Goal: Task Accomplishment & Management: Use online tool/utility

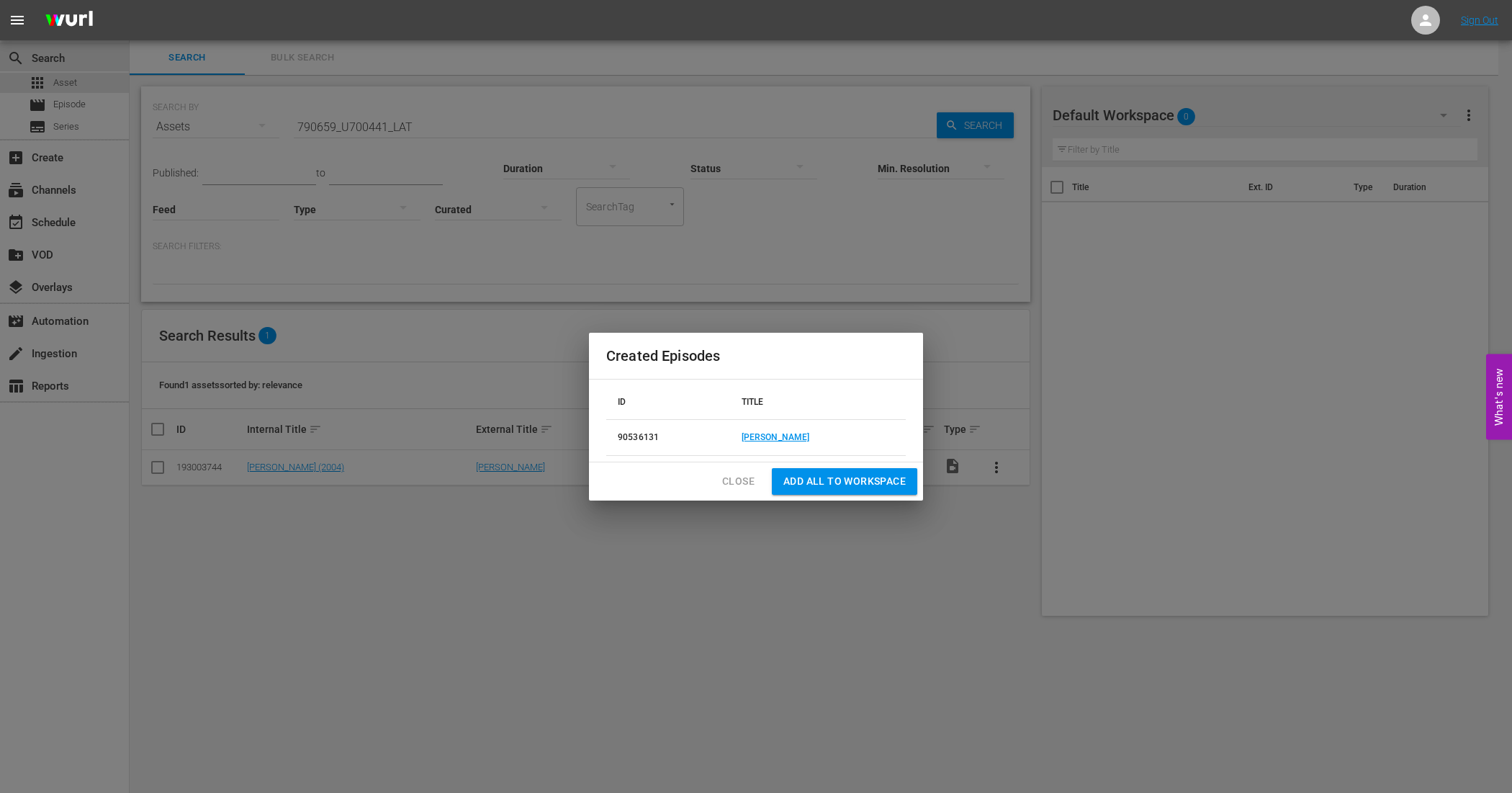
click at [744, 485] on span "Close" at bounding box center [738, 481] width 32 height 18
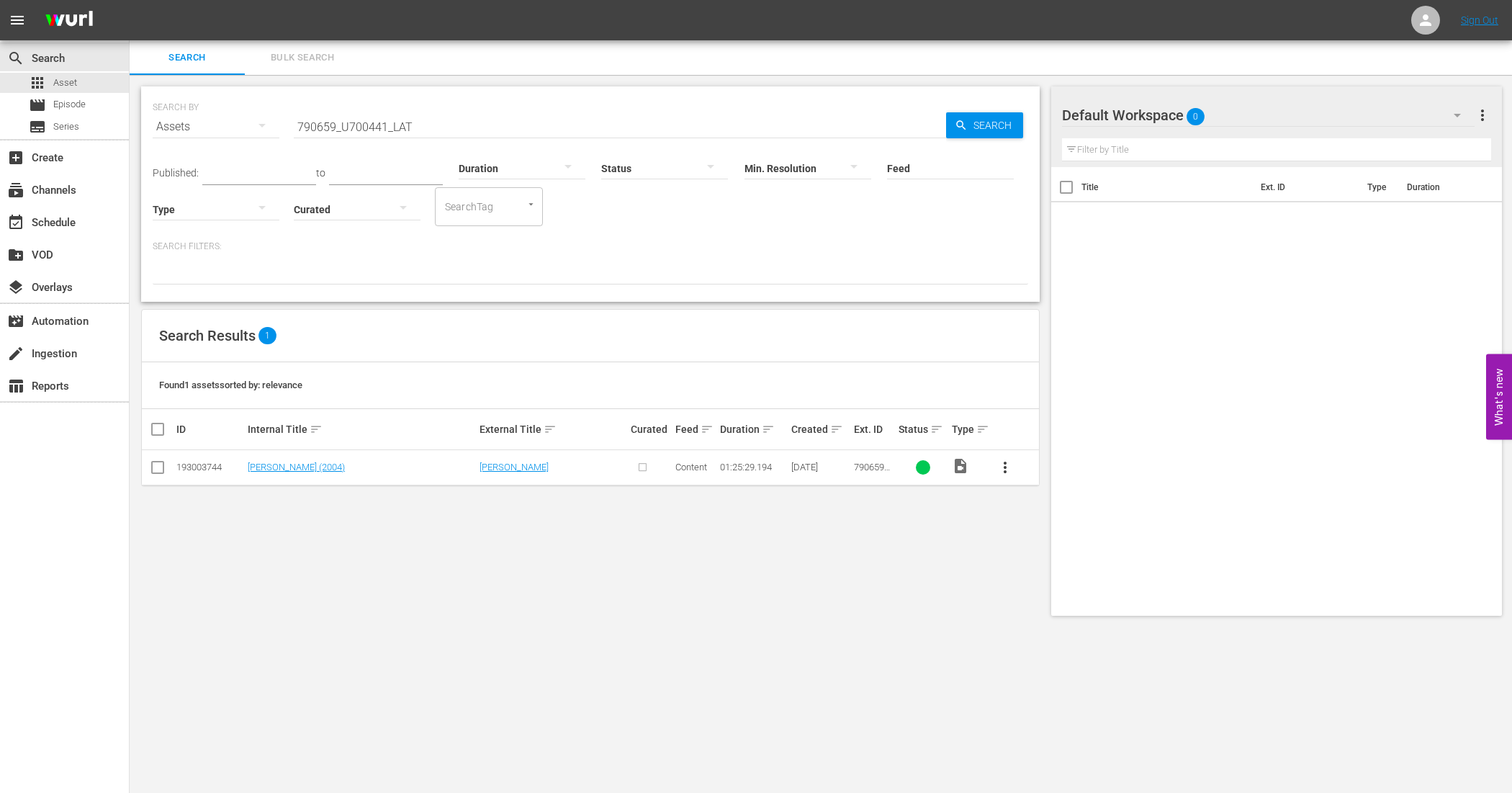
click at [437, 134] on input "790659_U700441_LAT" at bounding box center [620, 127] width 652 height 35
click at [1010, 128] on span "Search" at bounding box center [995, 125] width 55 height 26
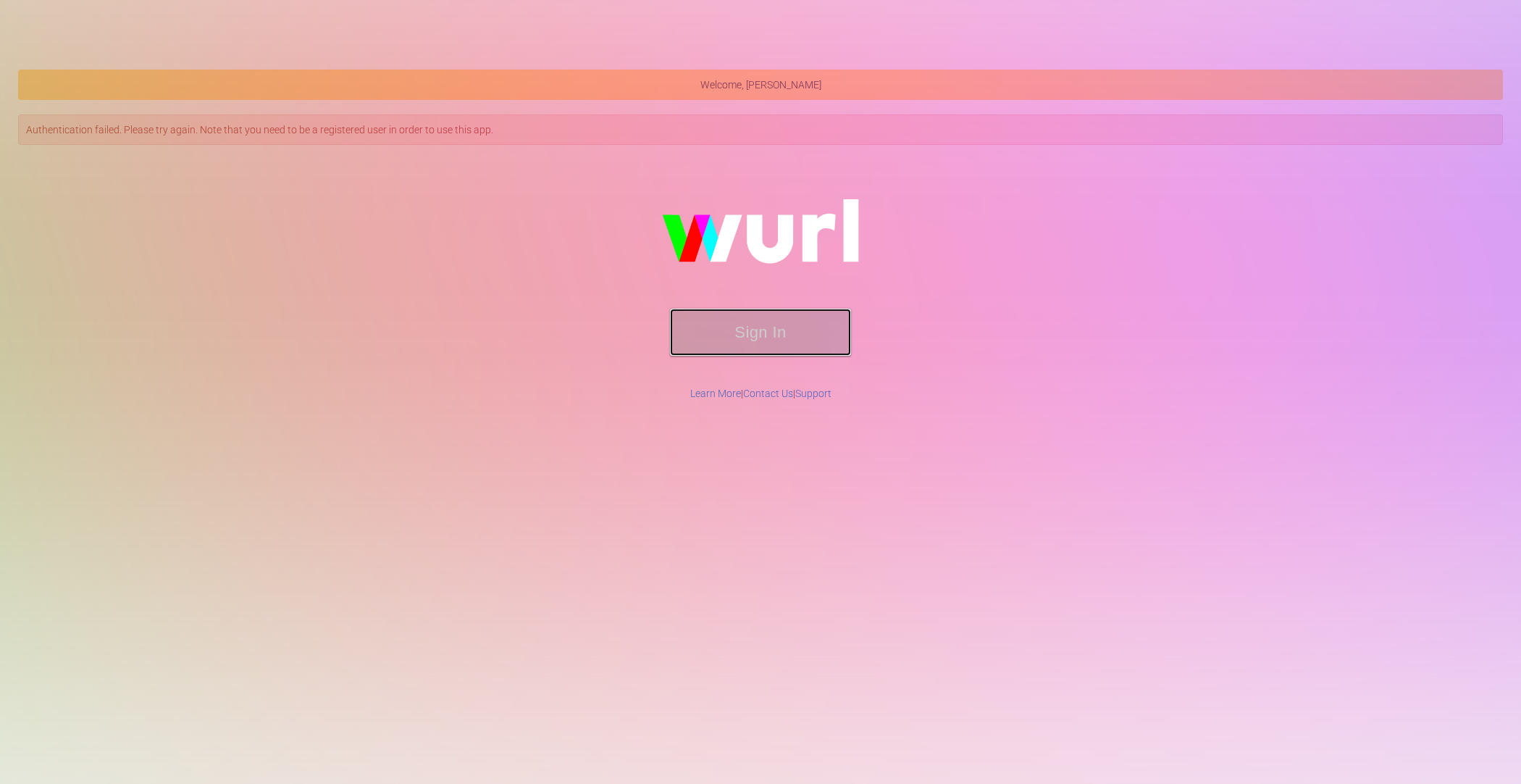
click at [798, 339] on button "Sign In" at bounding box center [760, 332] width 181 height 47
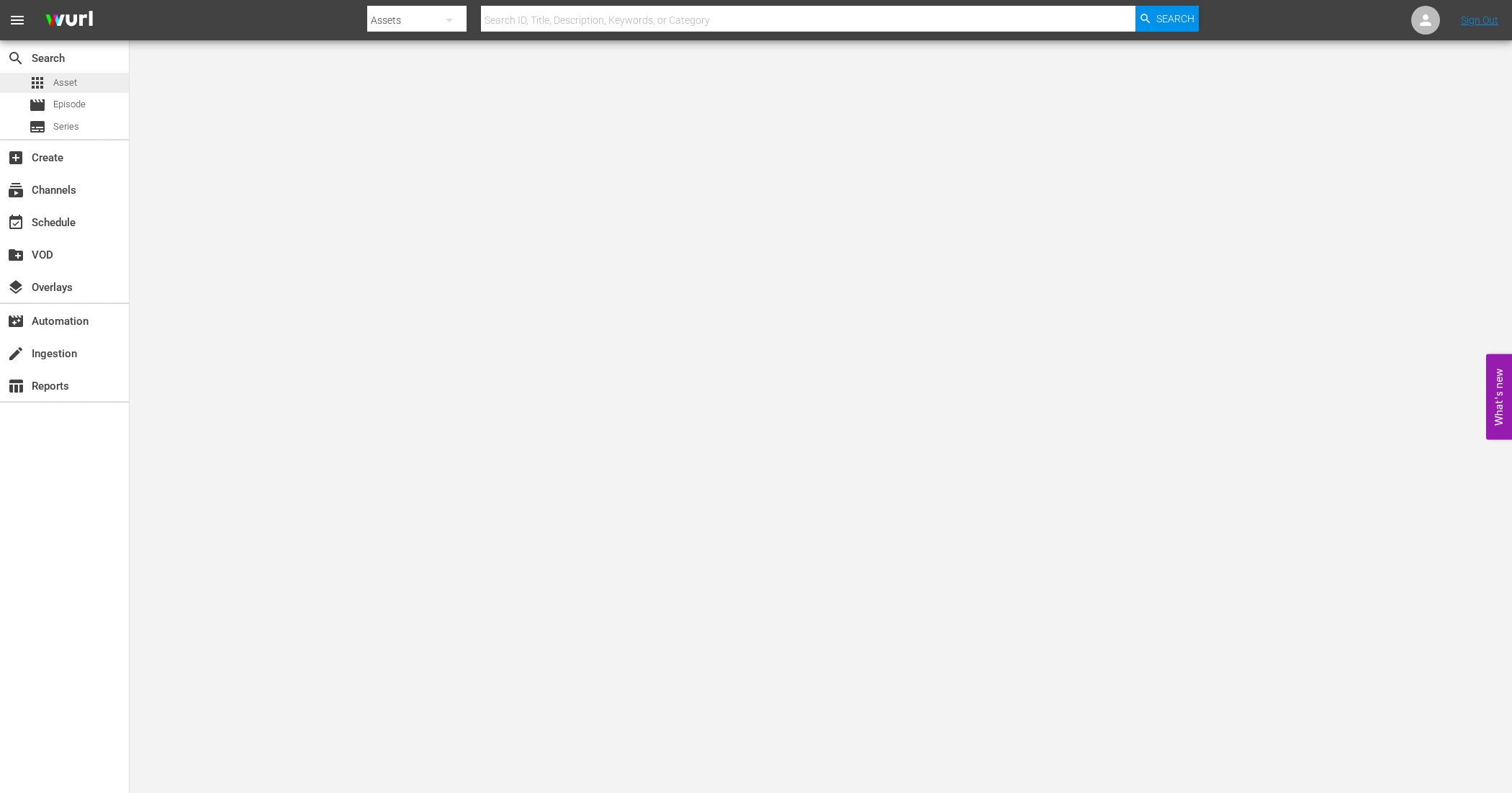
click at [63, 77] on span "Asset" at bounding box center [65, 83] width 24 height 15
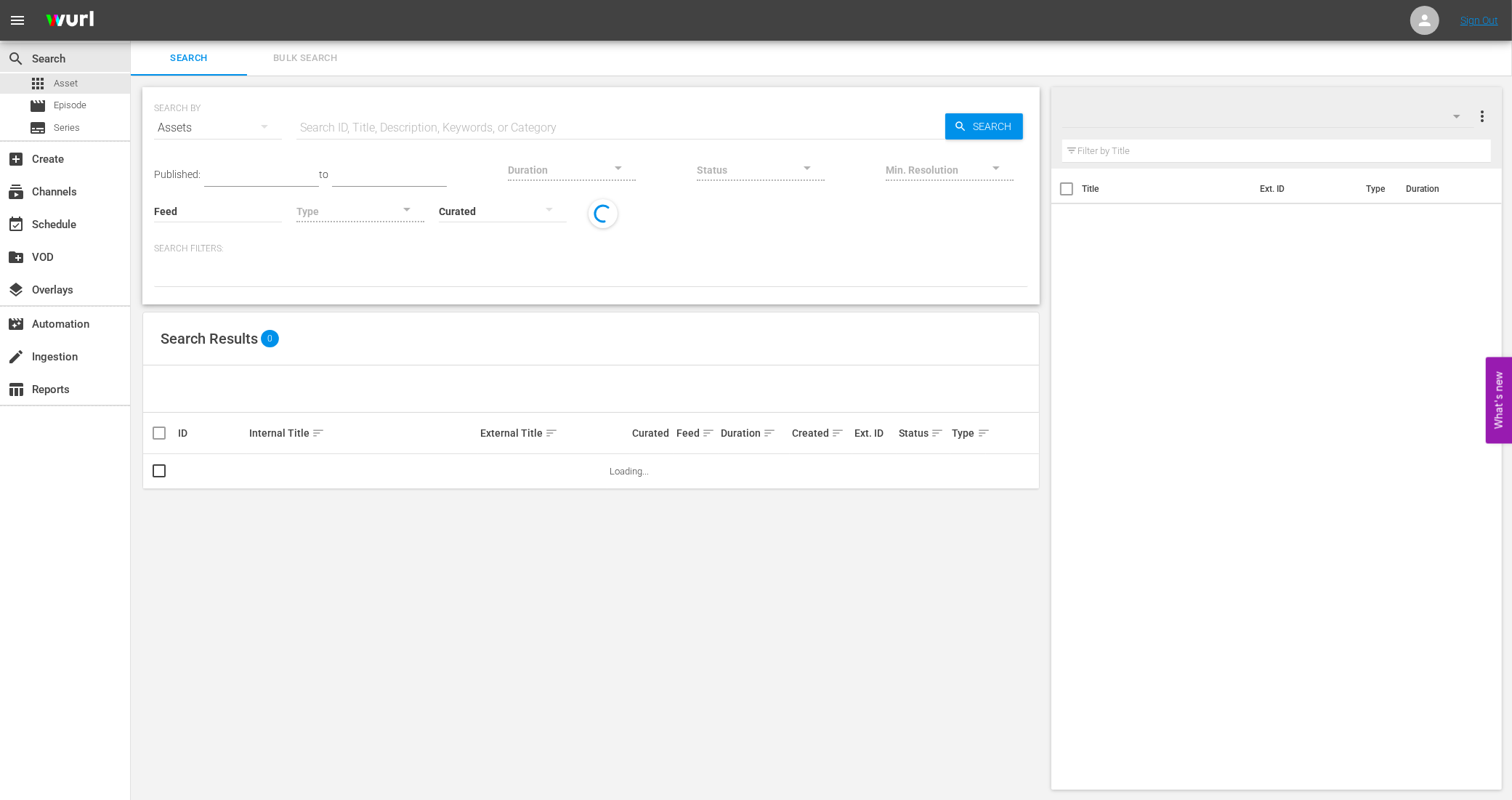
click at [339, 133] on input "text" at bounding box center [621, 128] width 649 height 35
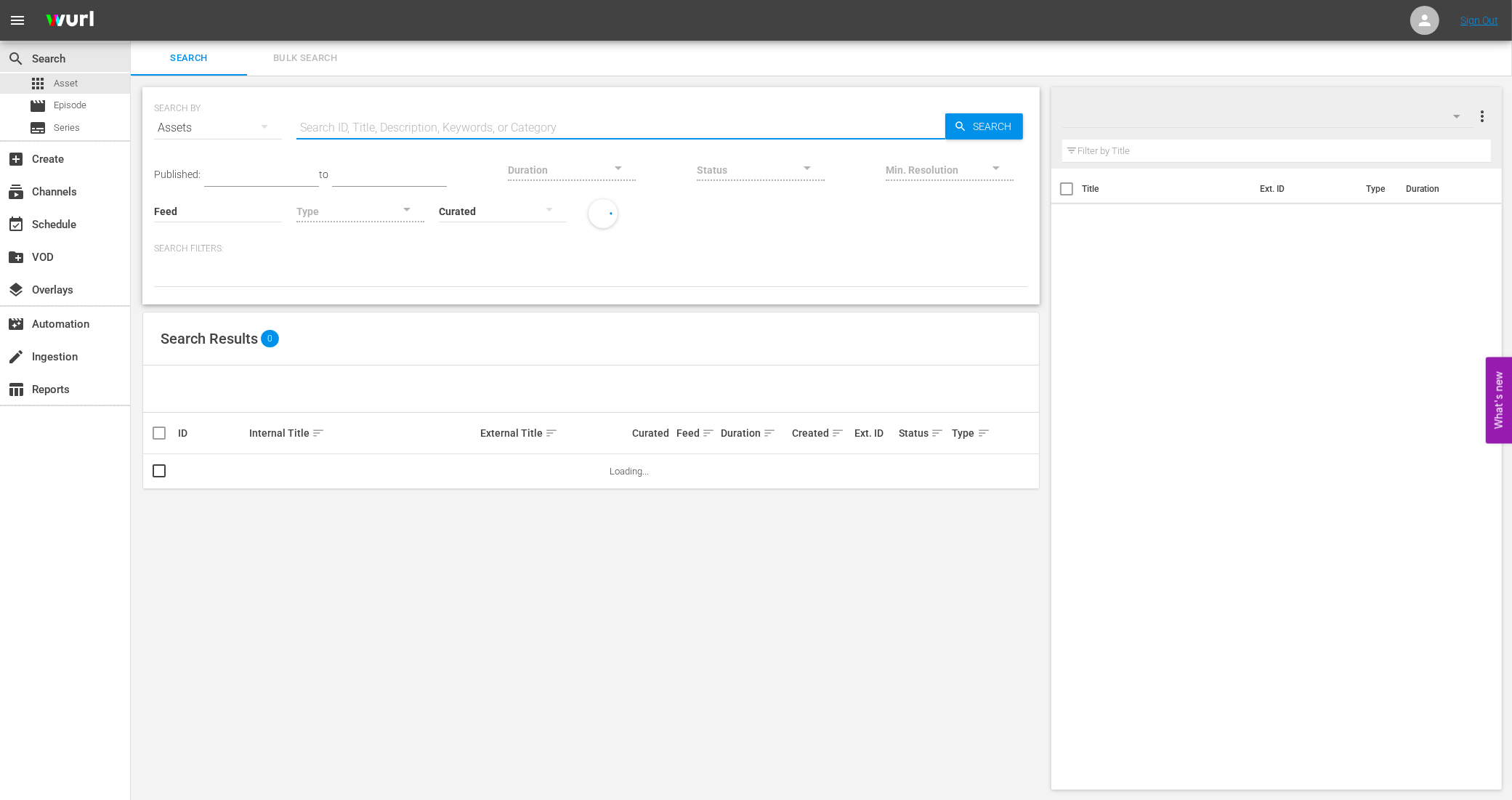
paste input "1124999_U5000865_LAT"
type input "1124999_U5000865_LAT"
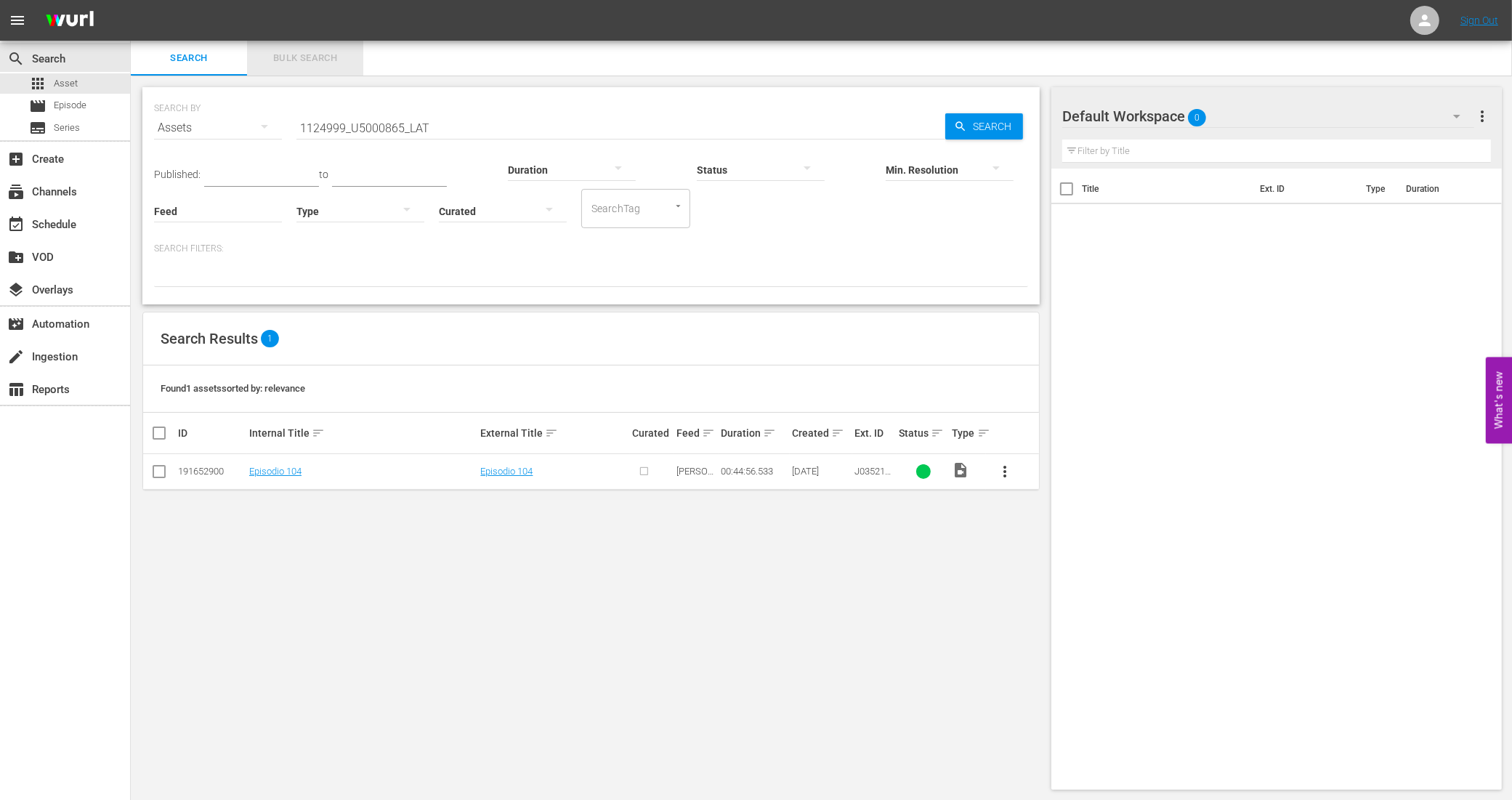
click at [318, 61] on span "Bulk Search" at bounding box center [305, 58] width 99 height 16
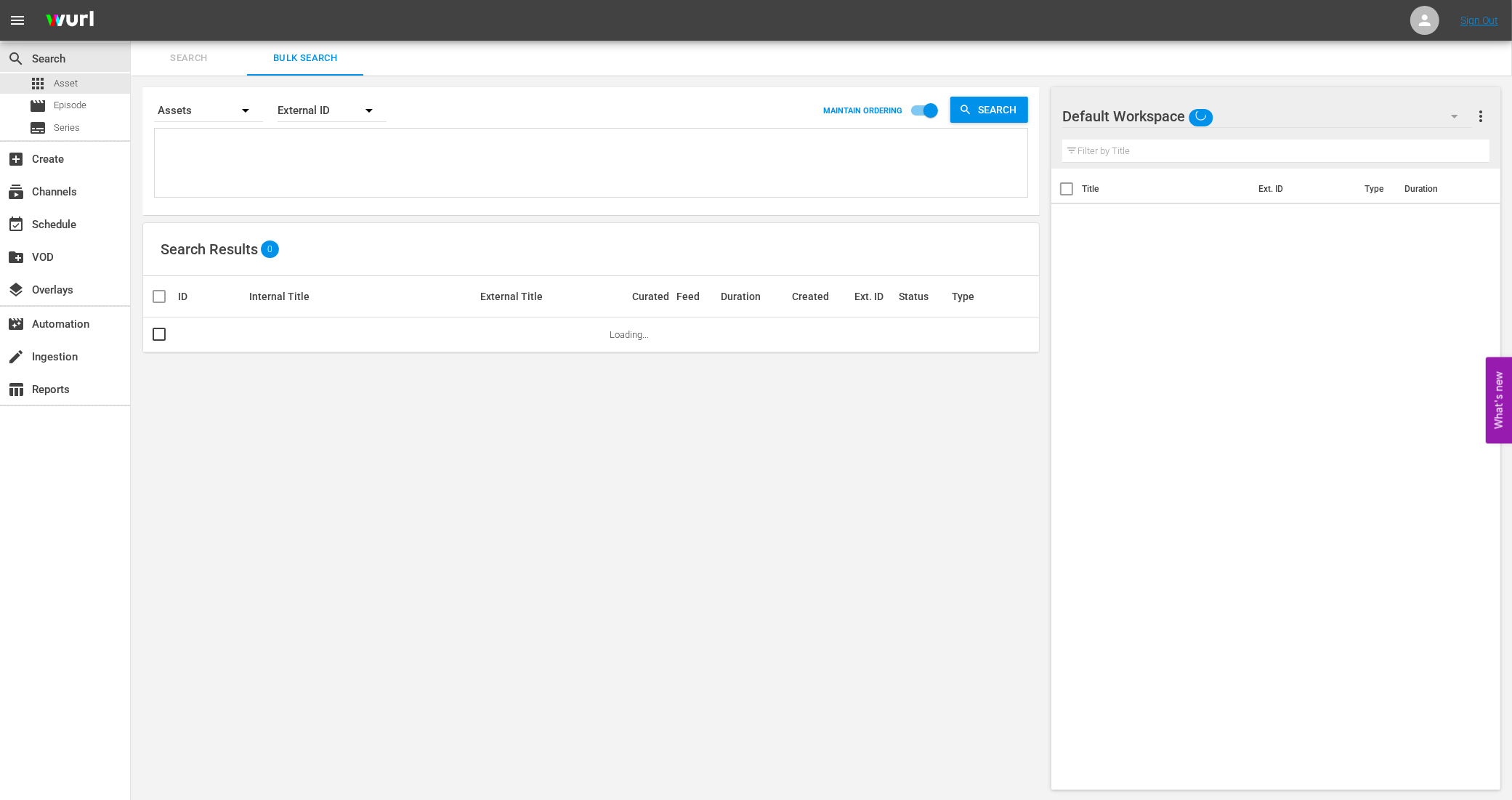
click at [335, 140] on textarea at bounding box center [594, 165] width 869 height 66
paste textarea "1124999_U5000865_LAT 1125000_U5000866_LAT 1125001_U5000867_LAT 1125002_U5000868…"
type textarea "1124999_U5000865_LAT 1125000_U5000866_LAT 1125001_U5000867_LAT 1125002_U5000868…"
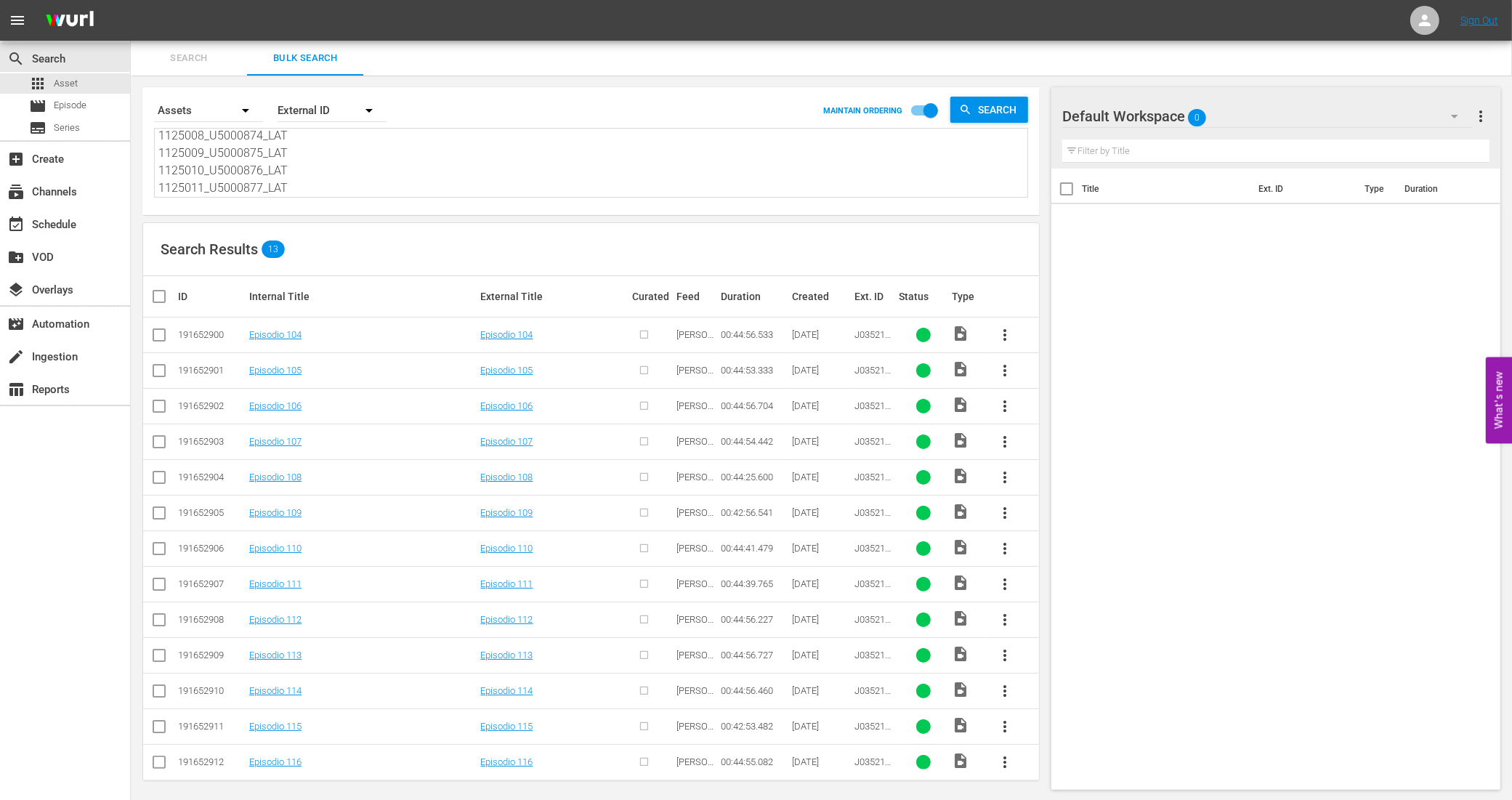
scroll to position [10, 0]
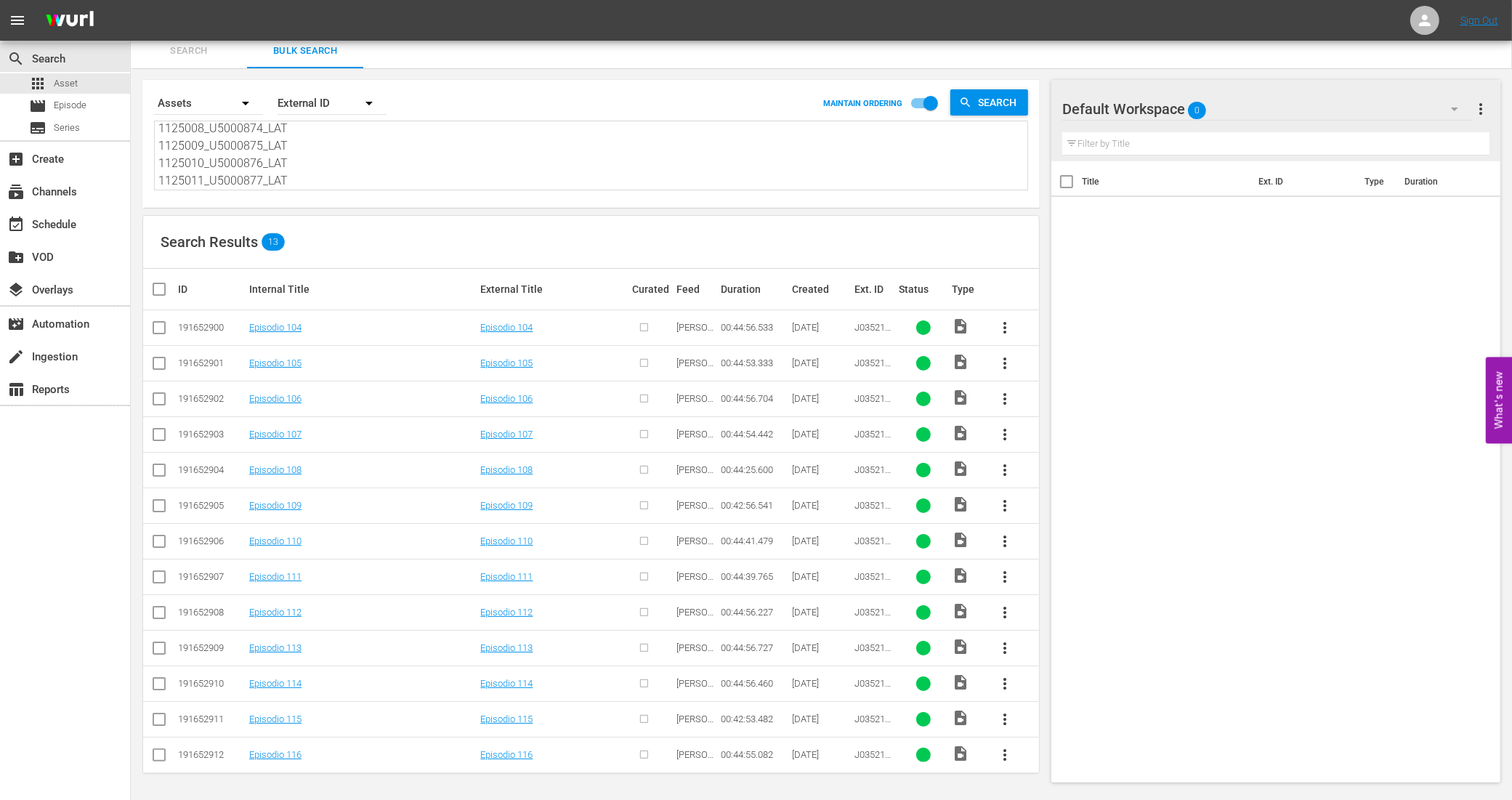
type textarea "1124999_U5000865_LAT 1125000_U5000866_LAT 1125001_U5000867_LAT 1125002_U5000868…"
click at [161, 285] on input "checkbox" at bounding box center [165, 289] width 29 height 17
checkbox input "true"
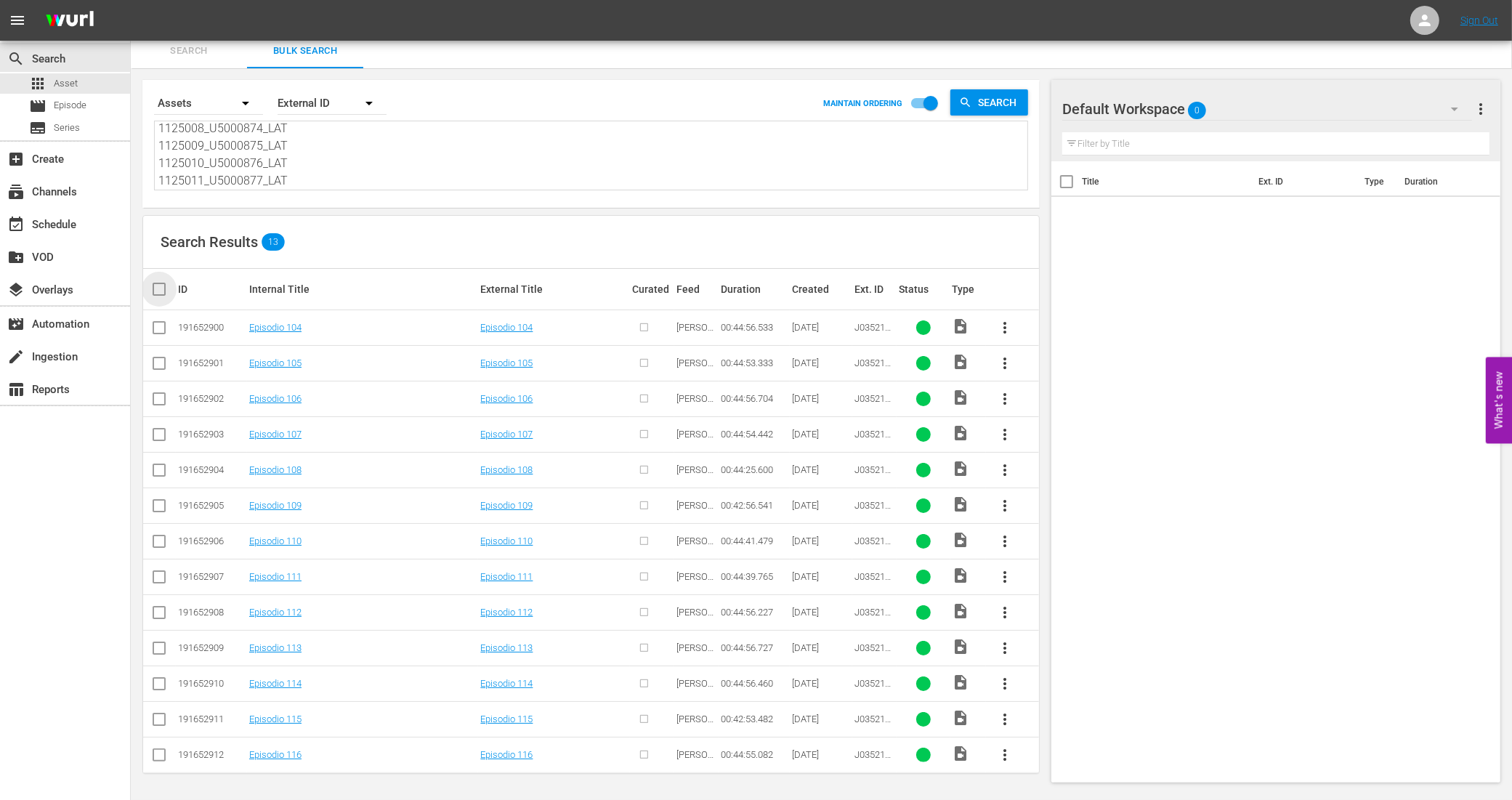
checkbox input "true"
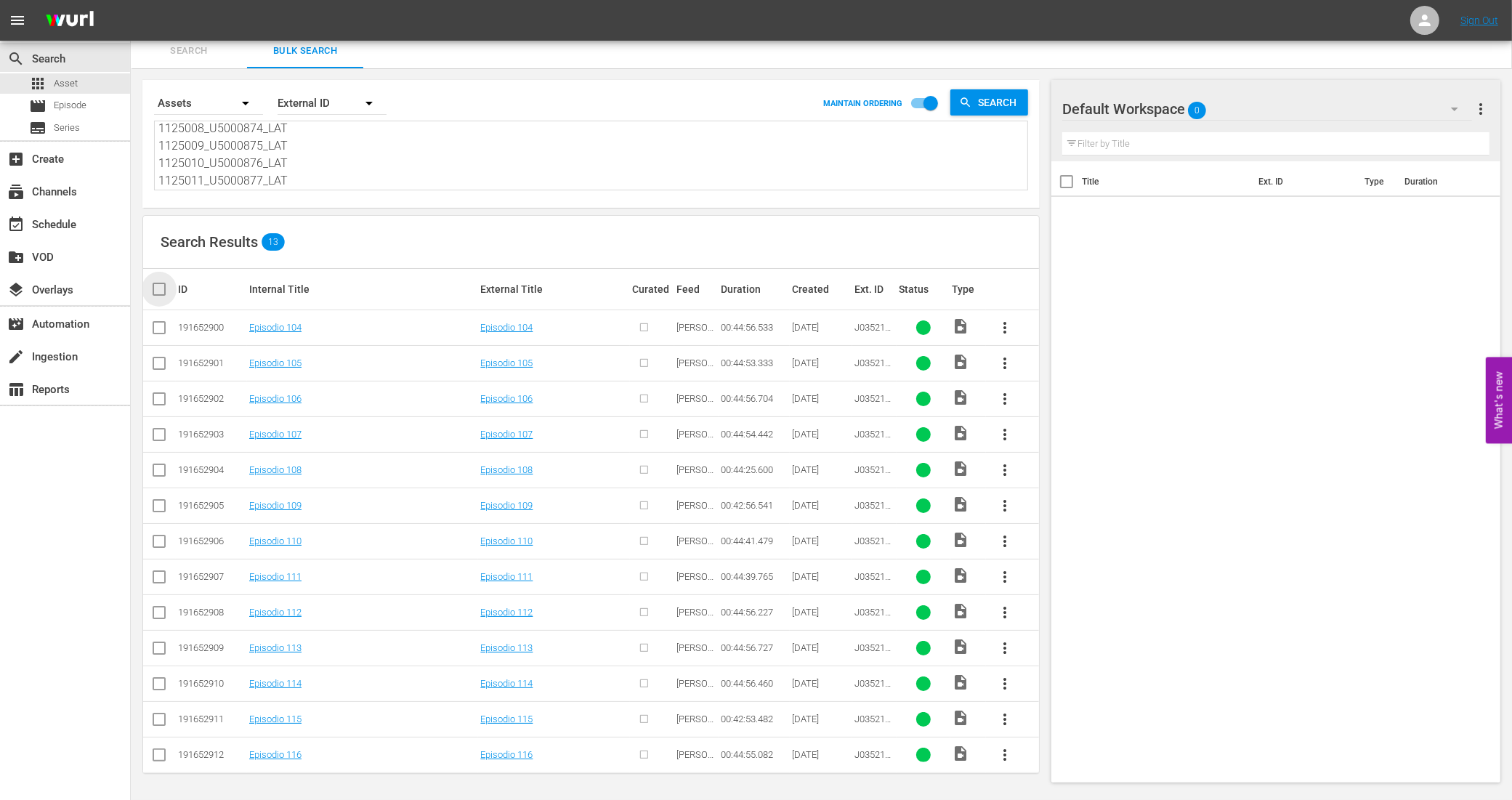
checkbox input "true"
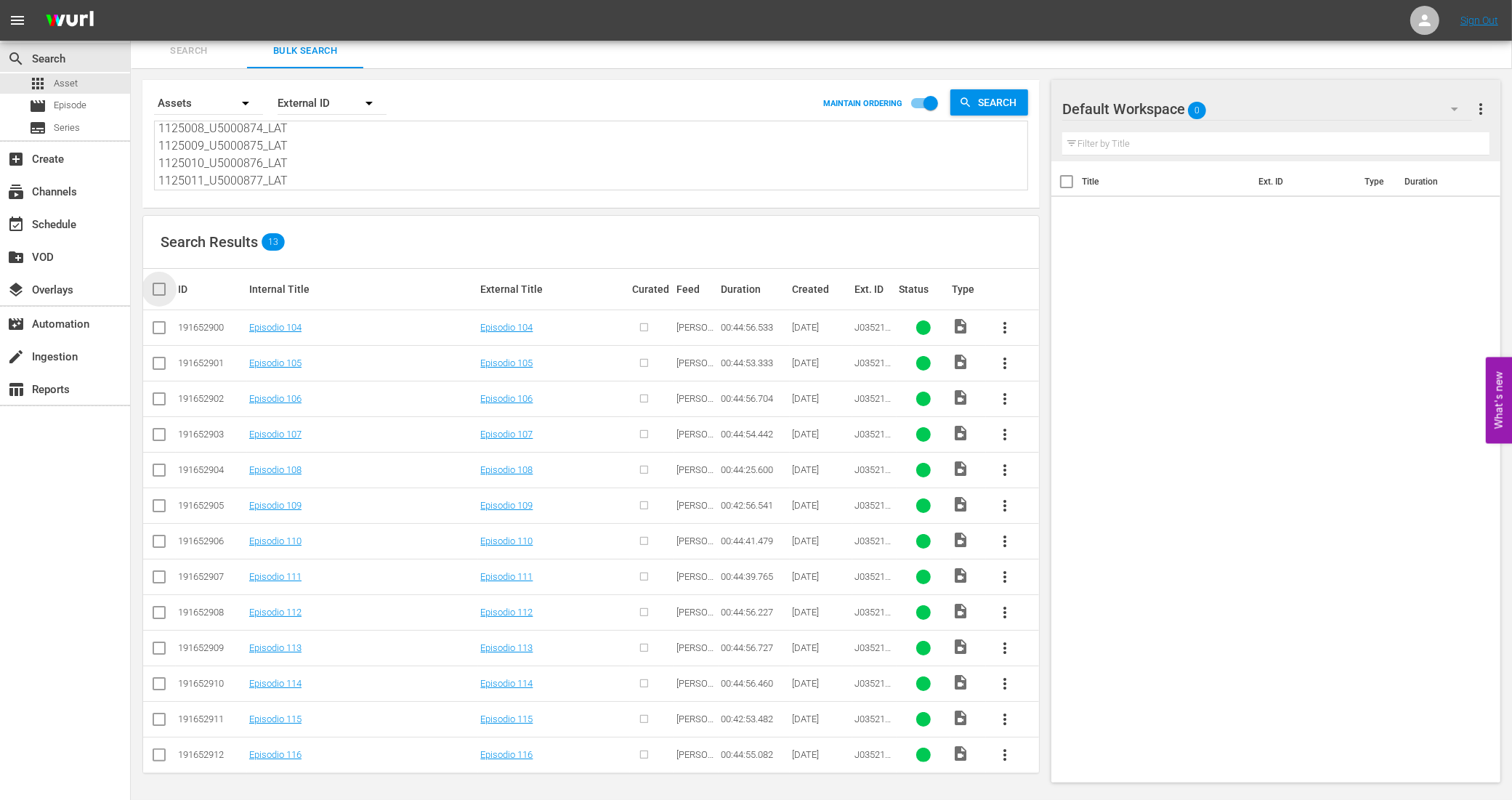
checkbox input "true"
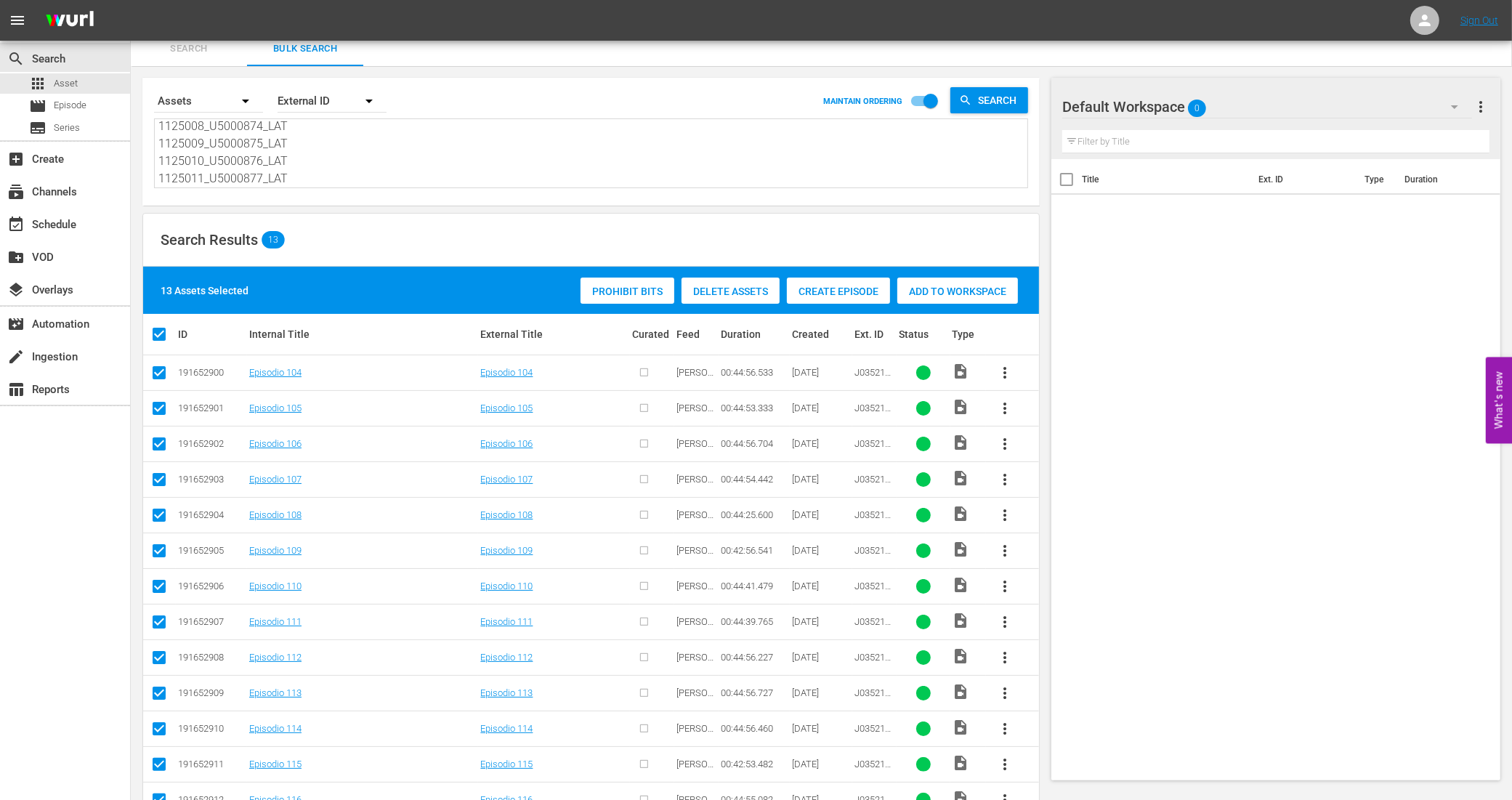
click at [860, 287] on span "Create Episode" at bounding box center [838, 292] width 103 height 11
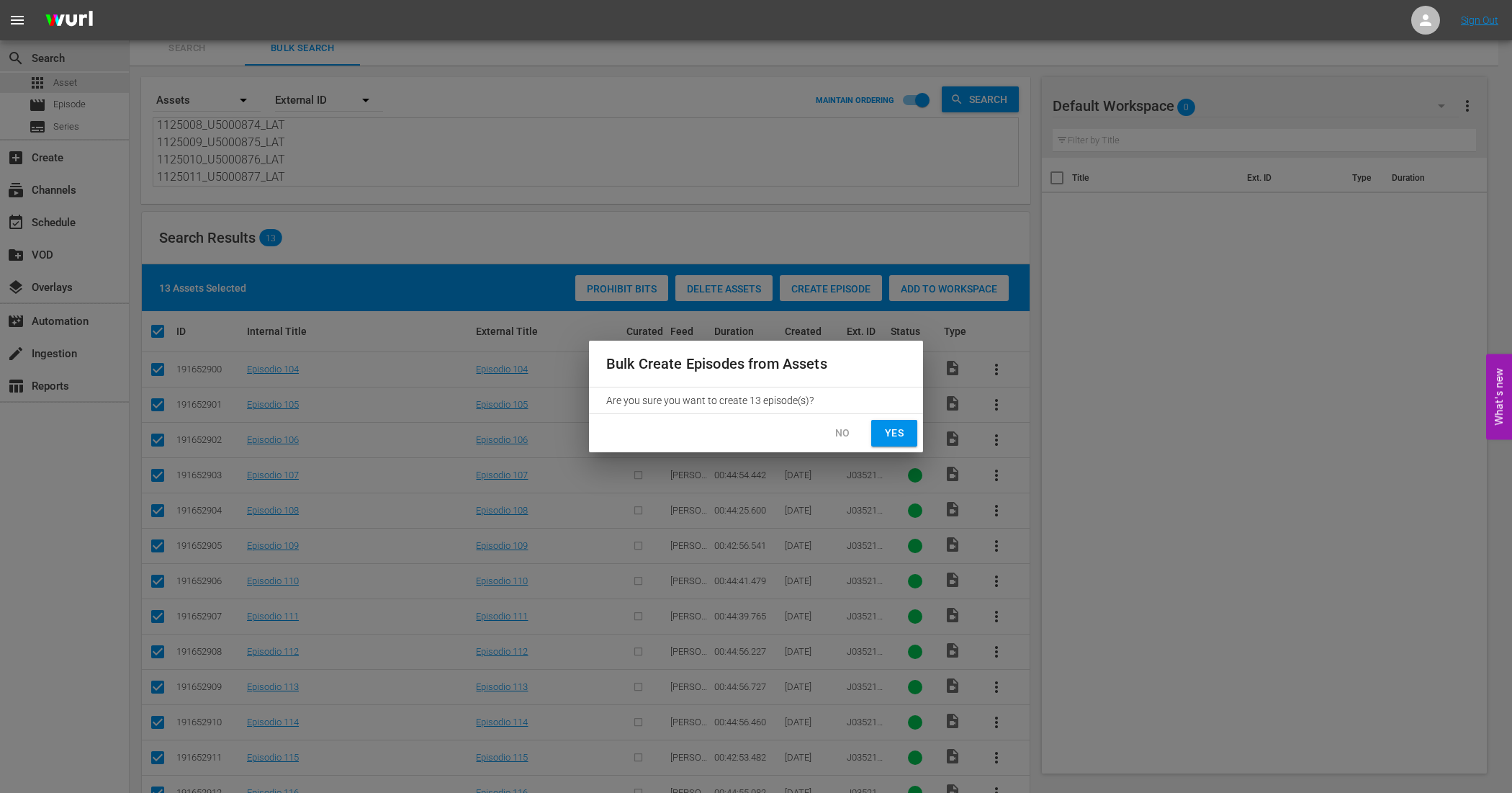
click at [900, 441] on span "Yes" at bounding box center [894, 433] width 23 height 18
checkbox input "false"
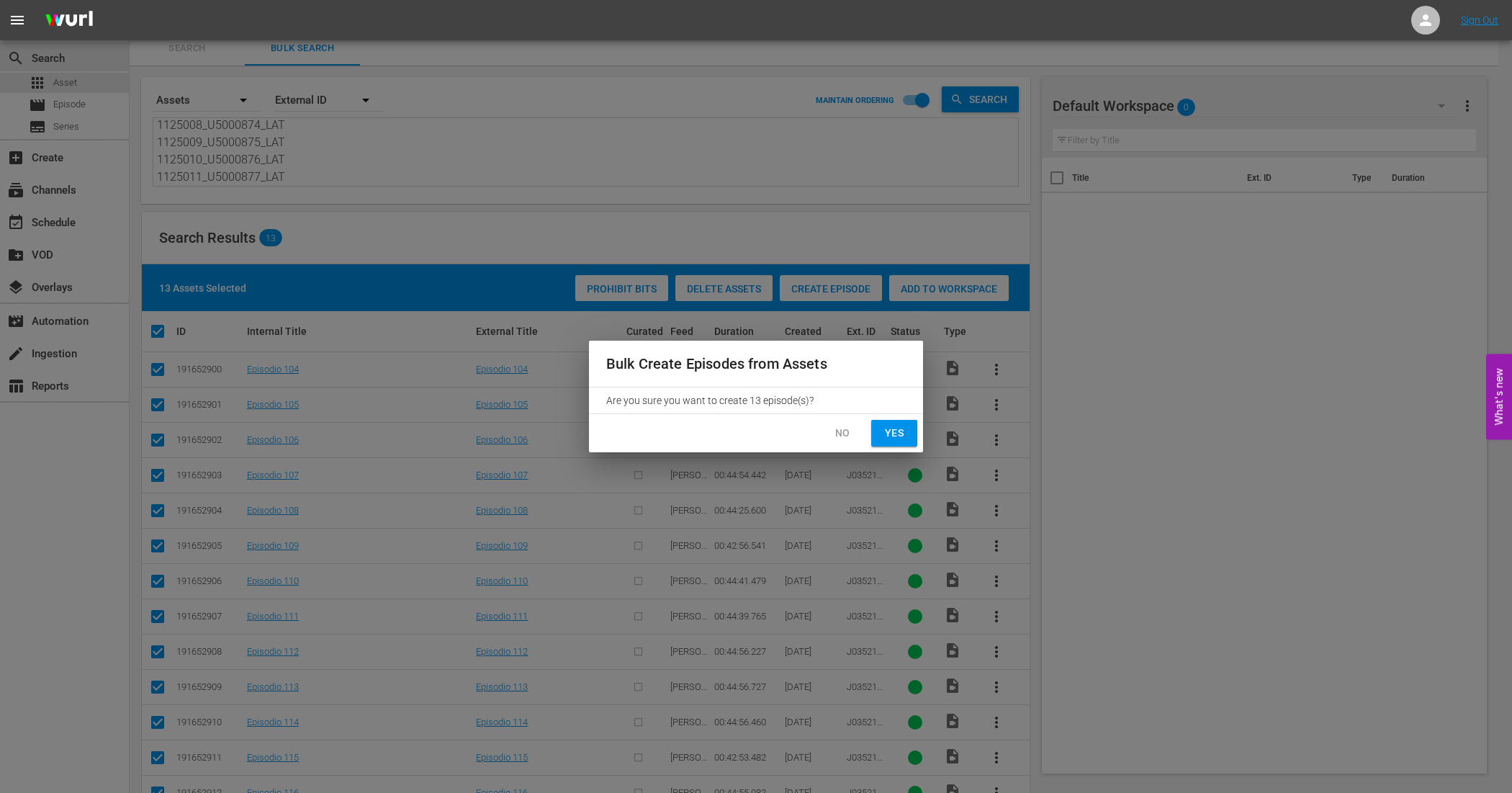
checkbox input "false"
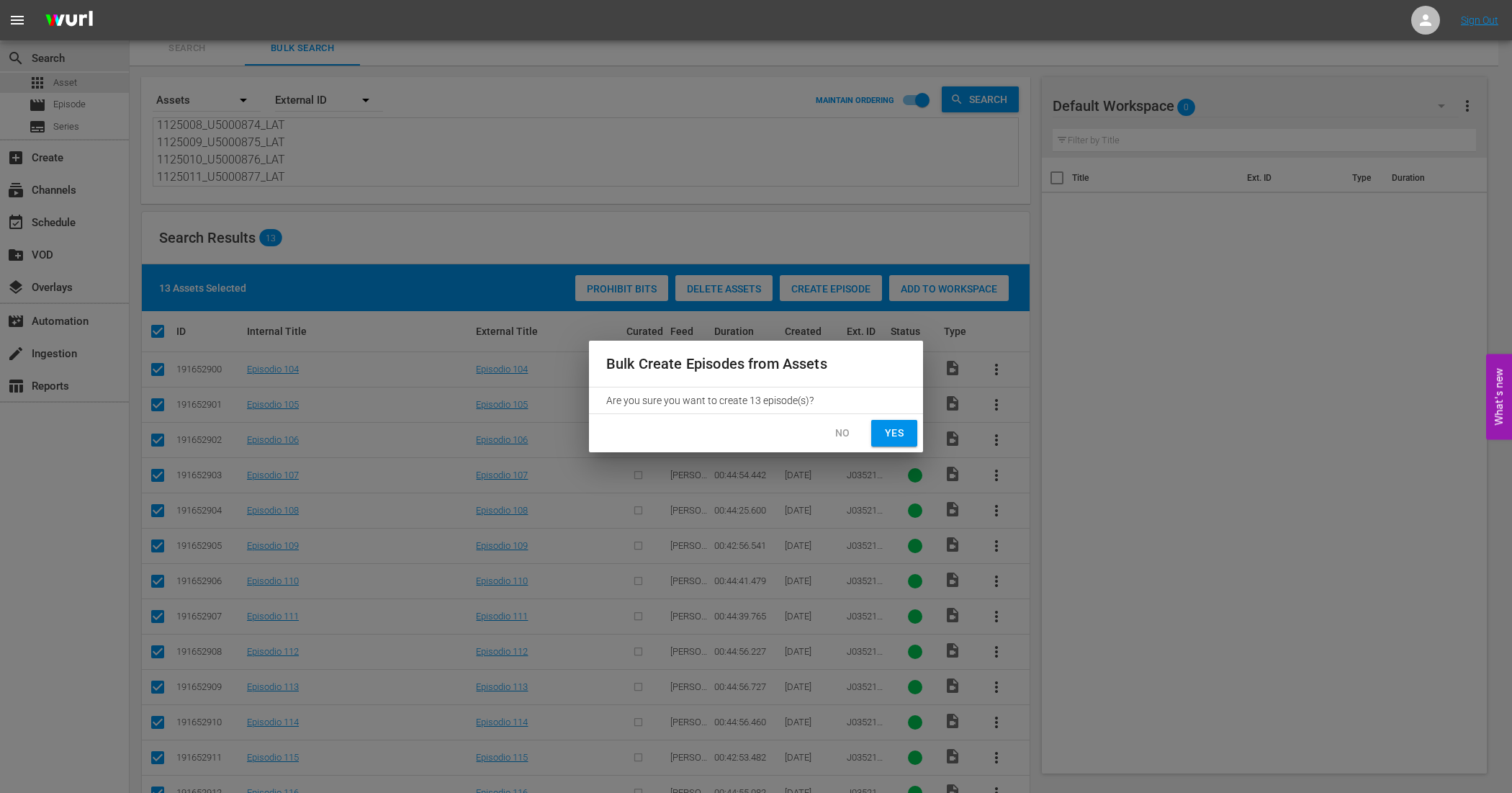
checkbox input "false"
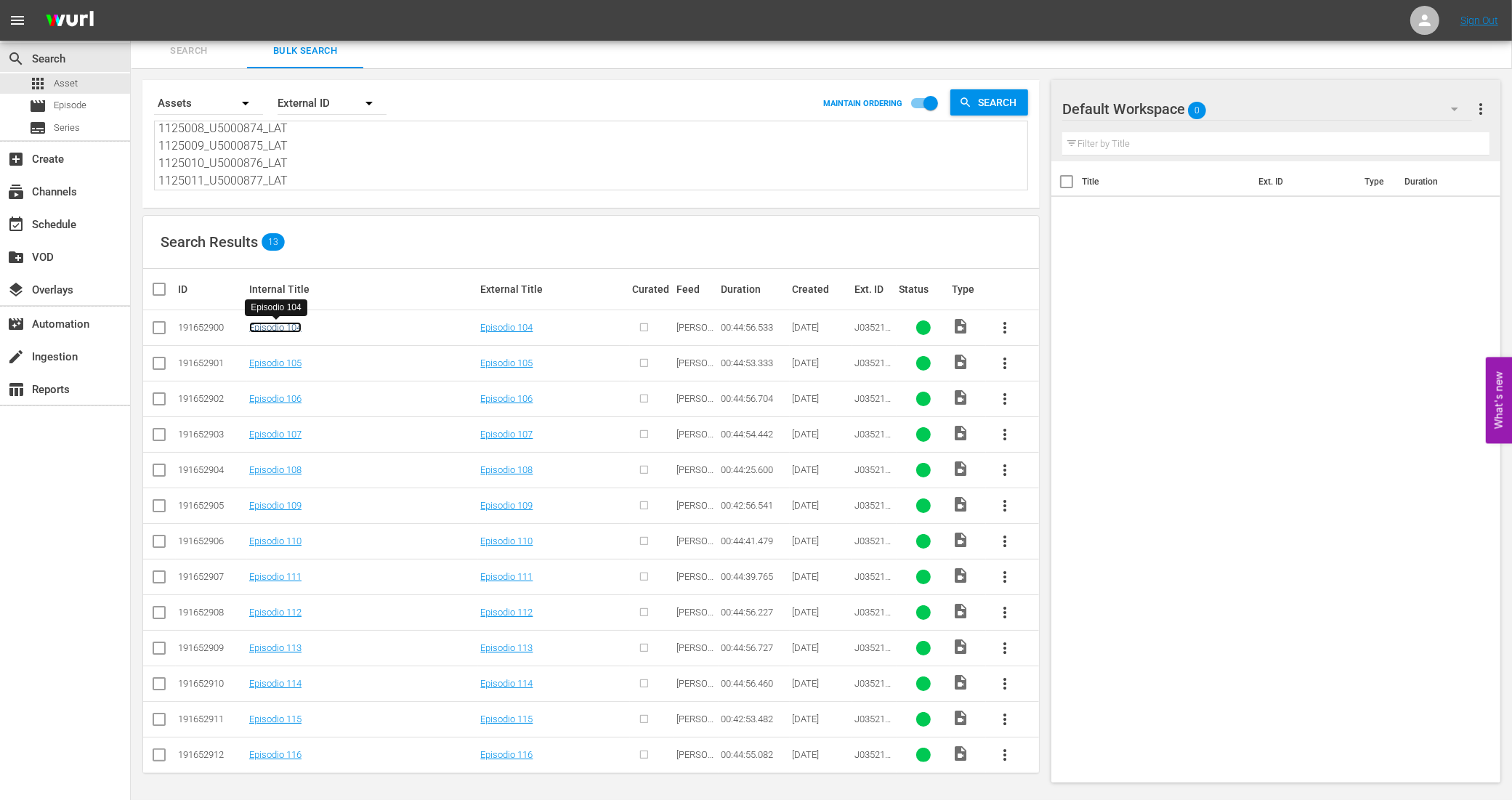
click at [277, 328] on link "Episodio 104" at bounding box center [275, 327] width 52 height 11
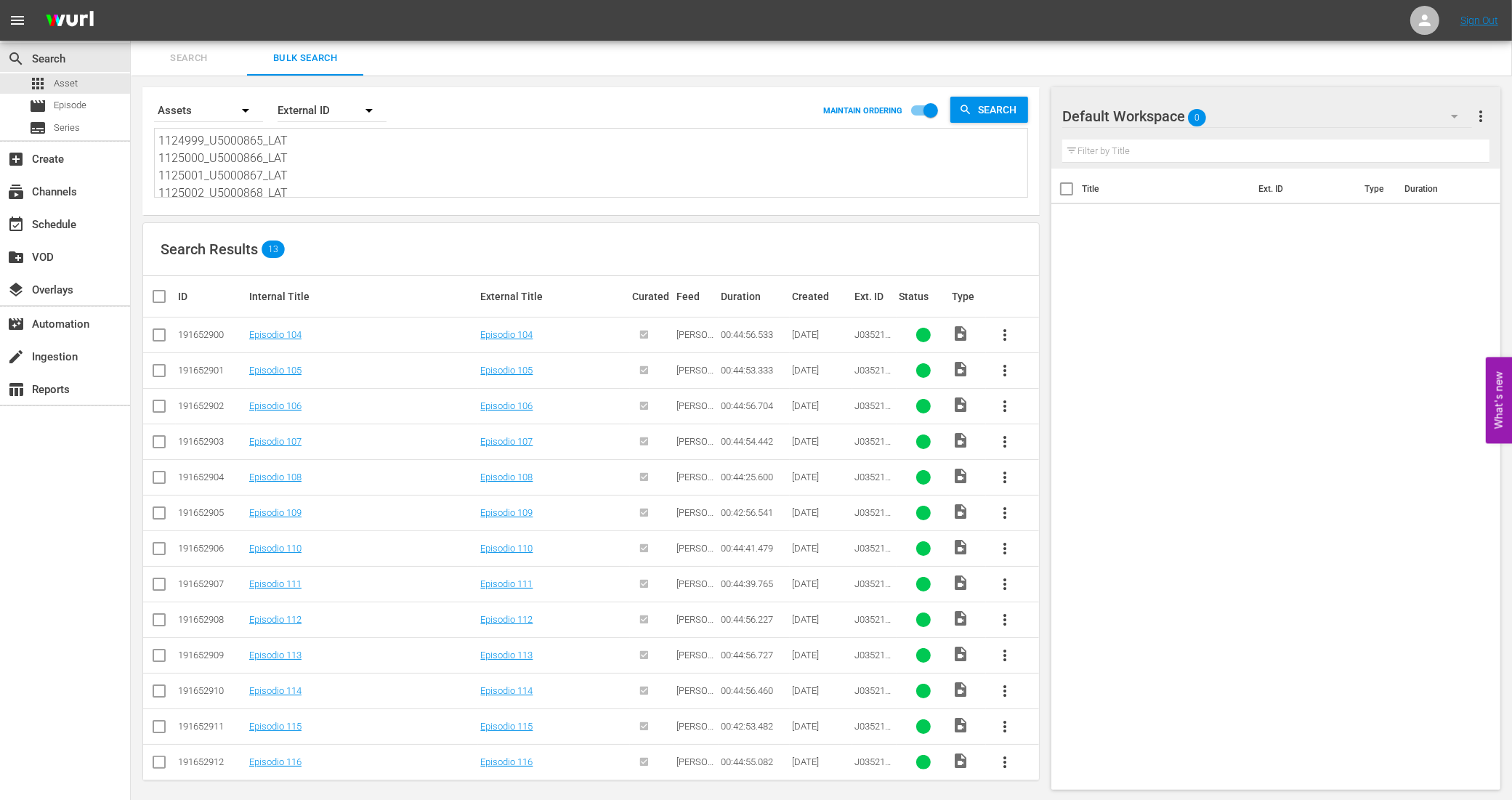
click at [201, 63] on span "Search" at bounding box center [188, 58] width 99 height 16
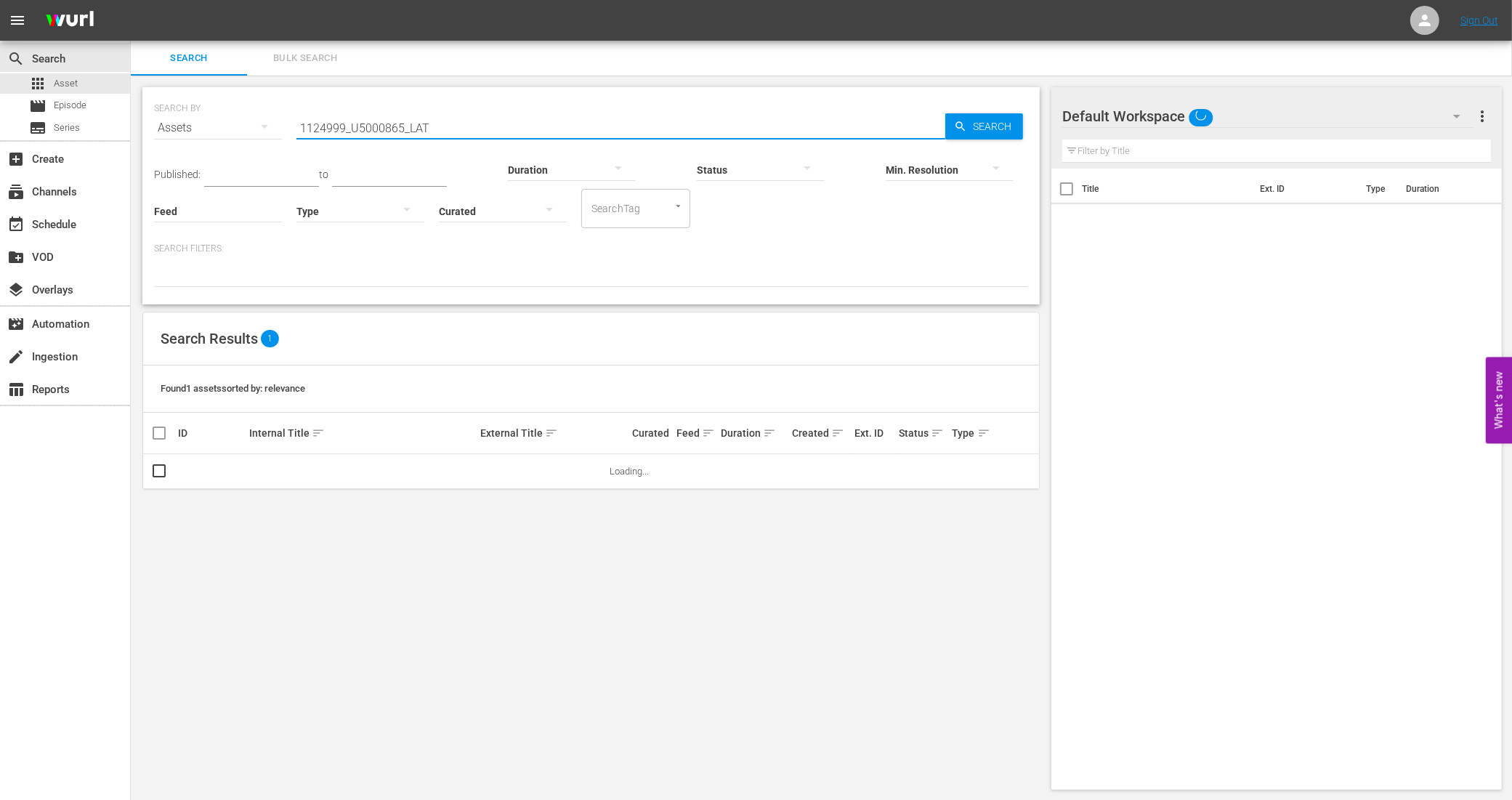
drag, startPoint x: 444, startPoint y: 127, endPoint x: 271, endPoint y: 127, distance: 173.0
click at [271, 127] on div "SEARCH BY Search By Assets Search ID, Title, Description, Keywords, or Category…" at bounding box center [591, 120] width 874 height 52
